Goal: Find specific page/section: Find specific page/section

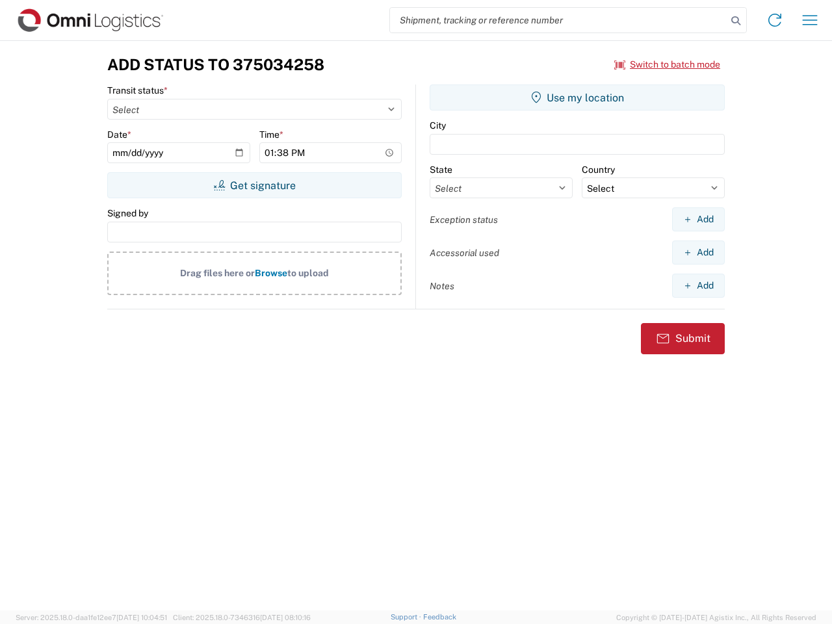
click at [558, 20] on input "search" at bounding box center [558, 20] width 337 height 25
click at [736, 21] on icon at bounding box center [735, 21] width 18 height 18
click at [774, 20] on icon at bounding box center [774, 20] width 21 height 21
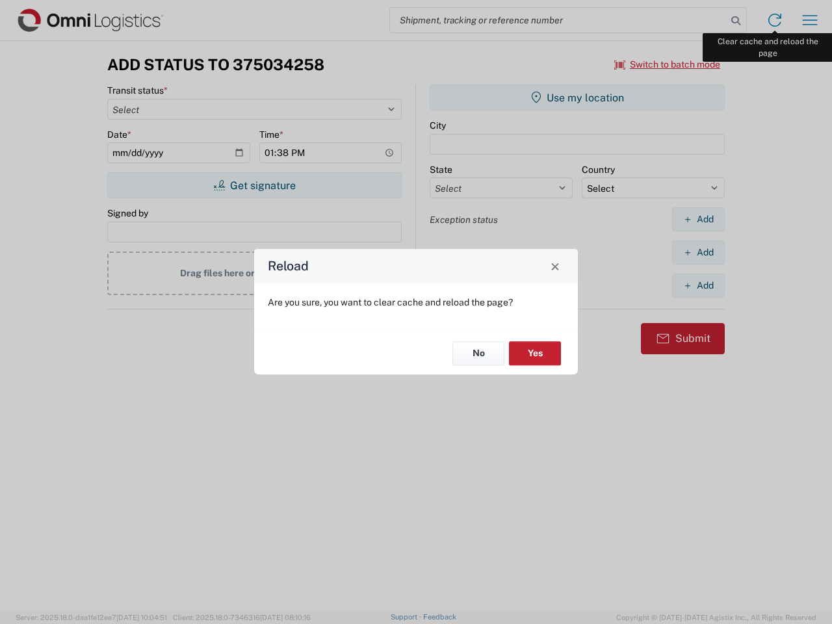
click at [810, 20] on div "Reload Are you sure, you want to clear cache and reload the page? No Yes" at bounding box center [416, 312] width 832 height 624
click at [667, 64] on div "Reload Are you sure, you want to clear cache and reload the page? No Yes" at bounding box center [416, 312] width 832 height 624
click at [254, 185] on div "Reload Are you sure, you want to clear cache and reload the page? No Yes" at bounding box center [416, 312] width 832 height 624
click at [577, 97] on div "Reload Are you sure, you want to clear cache and reload the page? No Yes" at bounding box center [416, 312] width 832 height 624
click at [698, 219] on div "Reload Are you sure, you want to clear cache and reload the page? No Yes" at bounding box center [416, 312] width 832 height 624
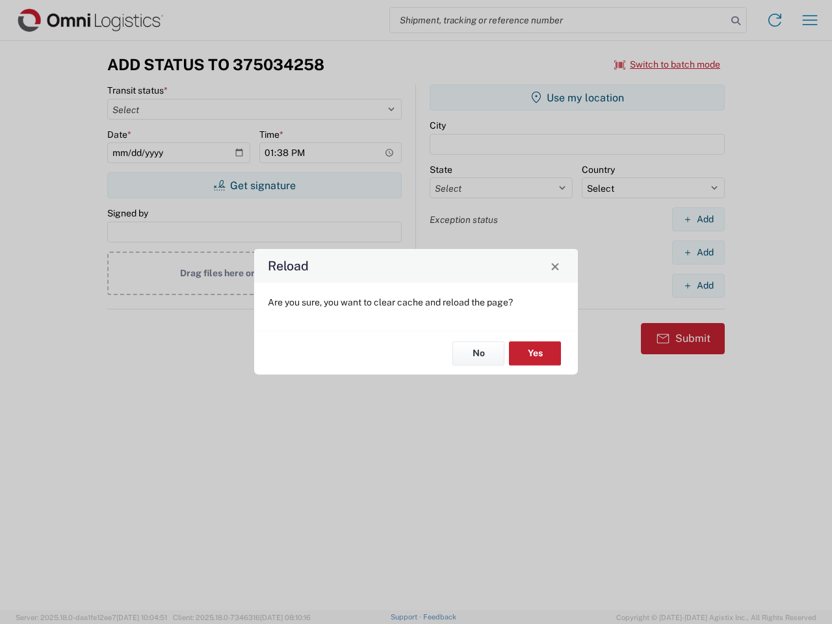
click at [698, 252] on div "Reload Are you sure, you want to clear cache and reload the page? No Yes" at bounding box center [416, 312] width 832 height 624
click at [698, 285] on div "Reload Are you sure, you want to clear cache and reload the page? No Yes" at bounding box center [416, 312] width 832 height 624
